Goal: Navigation & Orientation: Find specific page/section

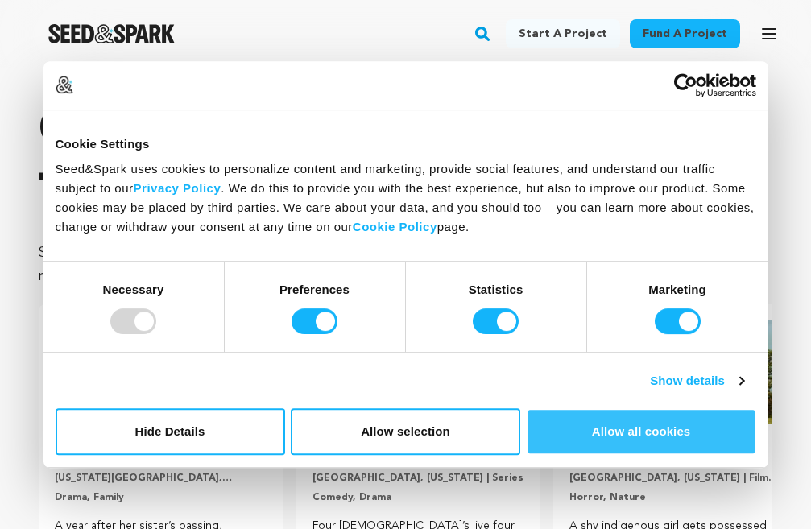
click at [586, 440] on button "Allow all cookies" at bounding box center [641, 431] width 229 height 47
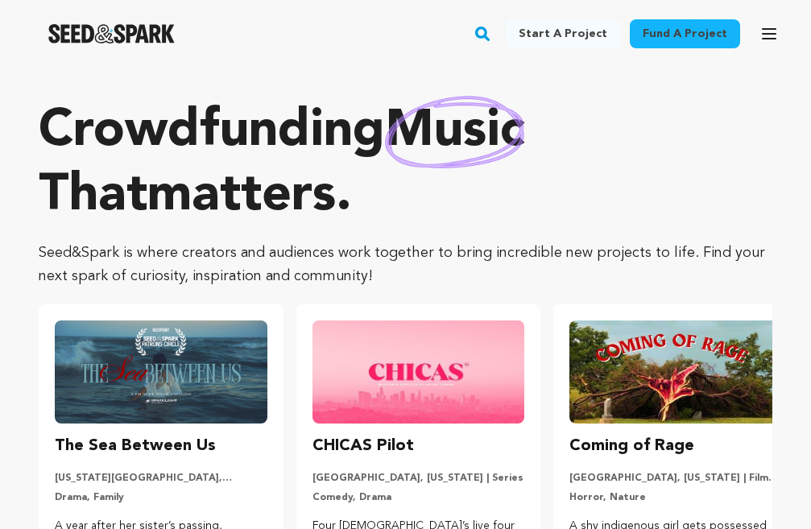
click at [667, 20] on link "Fund a project" at bounding box center [685, 33] width 110 height 29
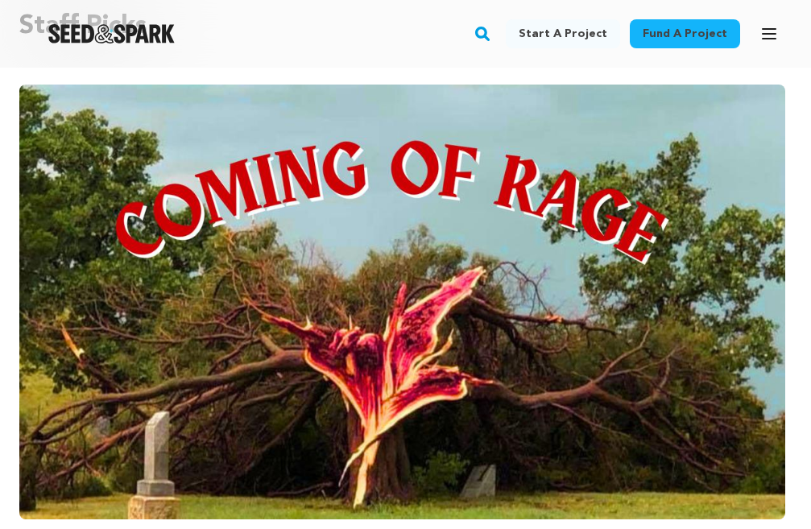
scroll to position [161, 0]
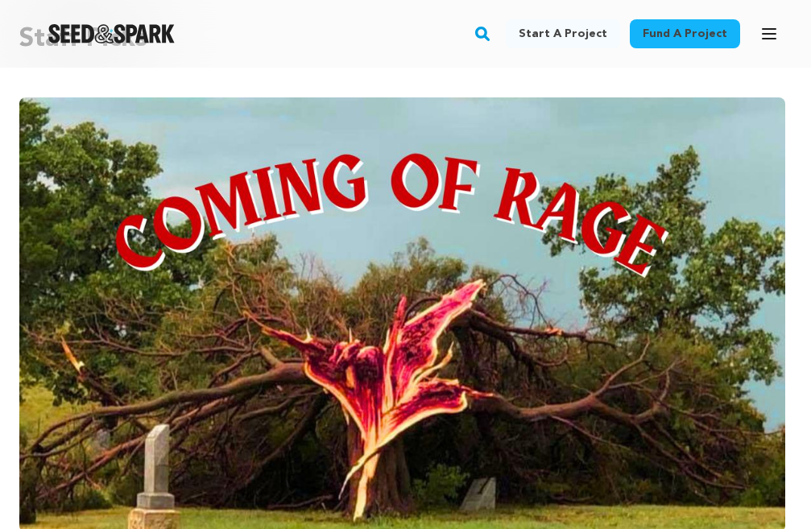
click at [569, 34] on link "Start a project" at bounding box center [563, 33] width 114 height 29
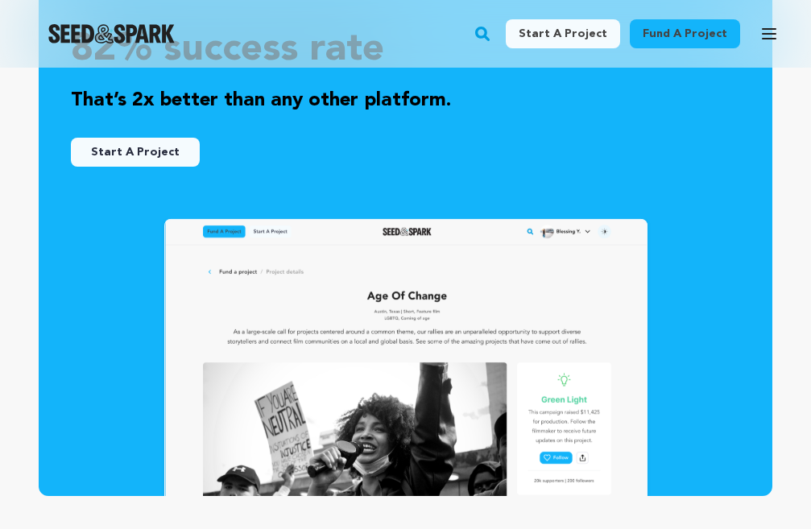
scroll to position [1047, 0]
